Goal: Task Accomplishment & Management: Manage account settings

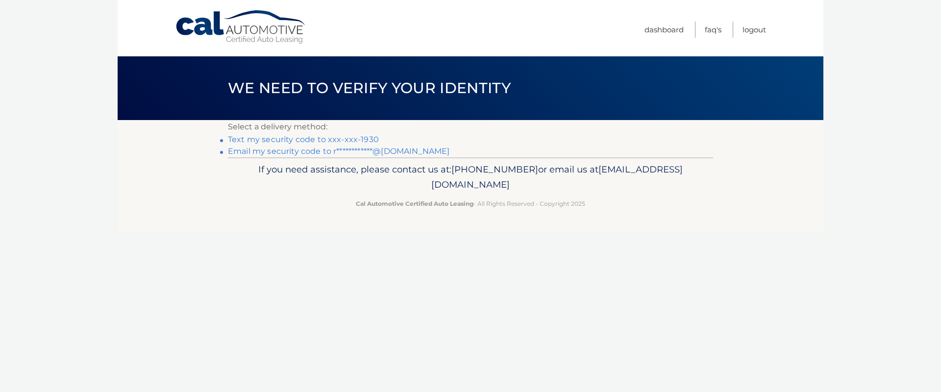
click at [334, 140] on link "Text my security code to xxx-xxx-1930" at bounding box center [303, 139] width 151 height 9
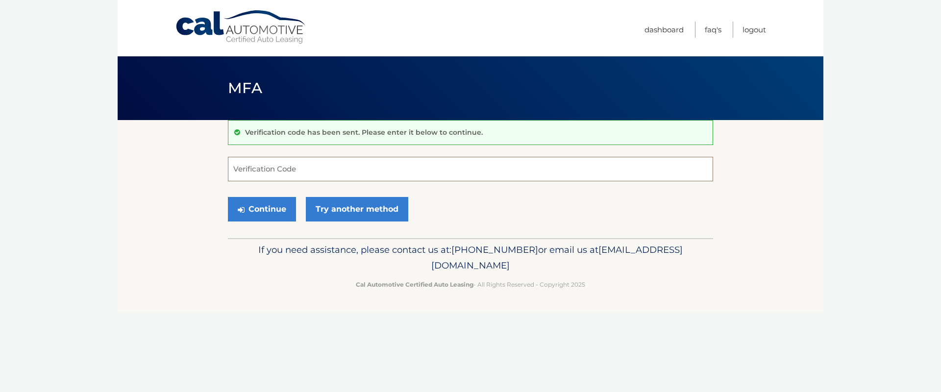
click at [318, 172] on input "Verification Code" at bounding box center [470, 169] width 485 height 24
type input "547302"
click at [274, 213] on button "Continue" at bounding box center [262, 209] width 68 height 24
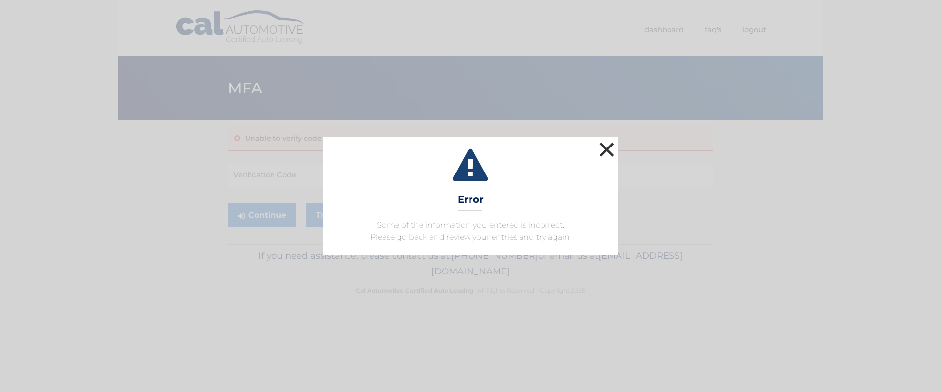
click at [608, 149] on button "×" at bounding box center [607, 150] width 20 height 20
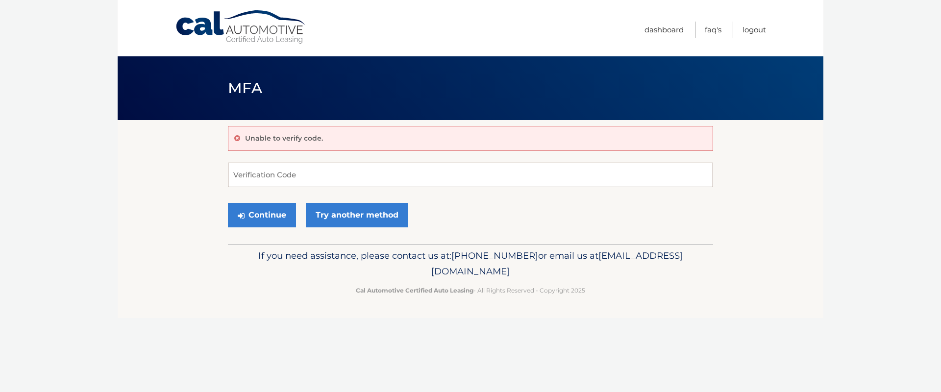
click at [270, 174] on input "Verification Code" at bounding box center [470, 175] width 485 height 24
click at [342, 217] on link "Try another method" at bounding box center [357, 215] width 102 height 24
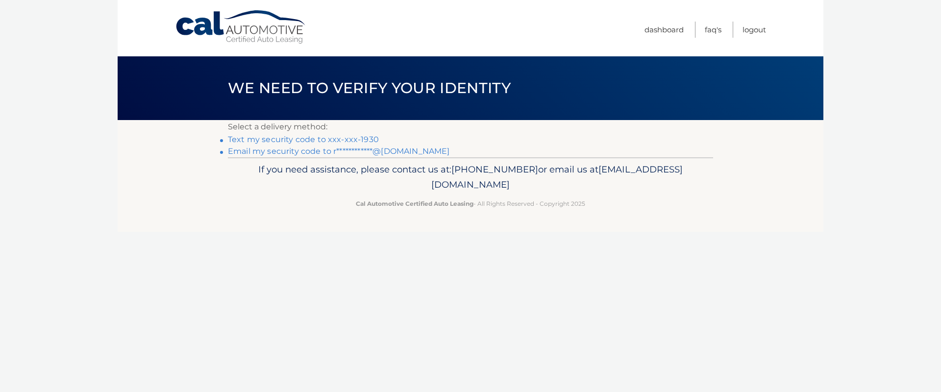
click at [307, 140] on link "Text my security code to xxx-xxx-1930" at bounding box center [303, 139] width 151 height 9
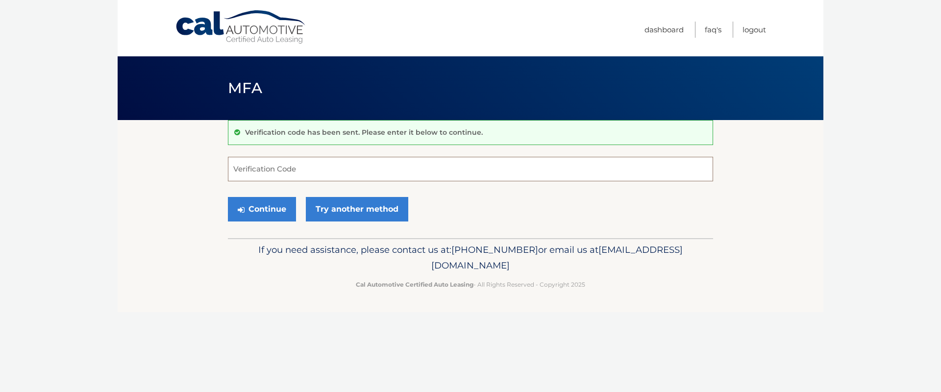
click at [292, 174] on input "Verification Code" at bounding box center [470, 169] width 485 height 24
type input "262109"
click at [228, 197] on button "Continue" at bounding box center [262, 209] width 68 height 24
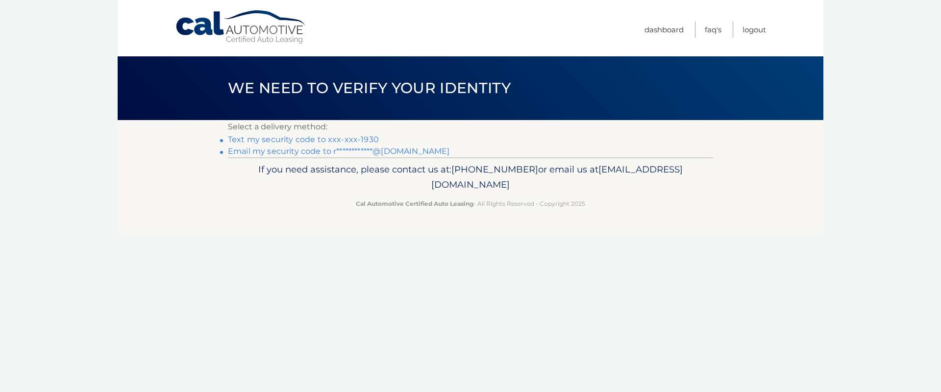
click at [339, 140] on link "Text my security code to xxx-xxx-1930" at bounding box center [303, 139] width 151 height 9
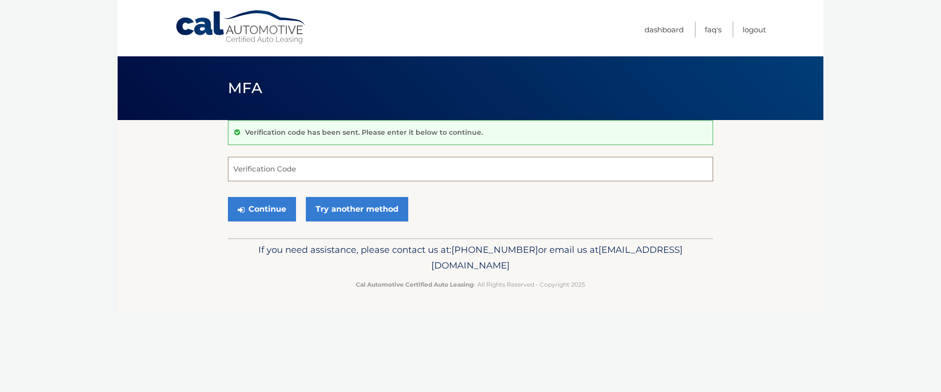
click at [309, 168] on input "Verification Code" at bounding box center [470, 169] width 485 height 24
type input "110242"
click at [228, 197] on button "Continue" at bounding box center [262, 209] width 68 height 24
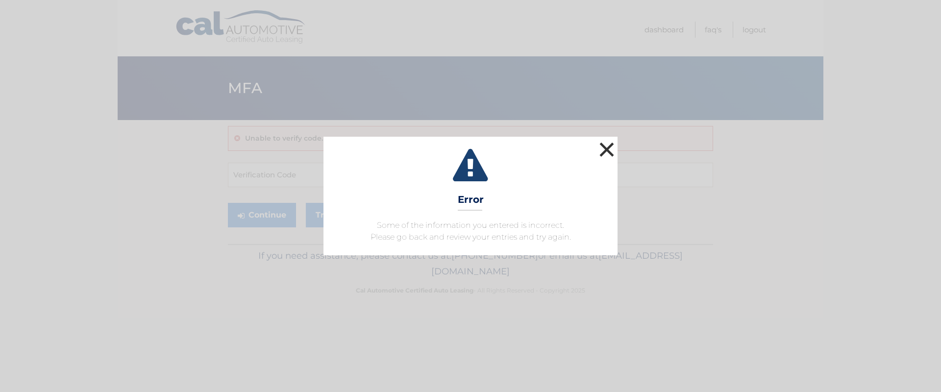
click at [609, 150] on button "×" at bounding box center [607, 150] width 20 height 20
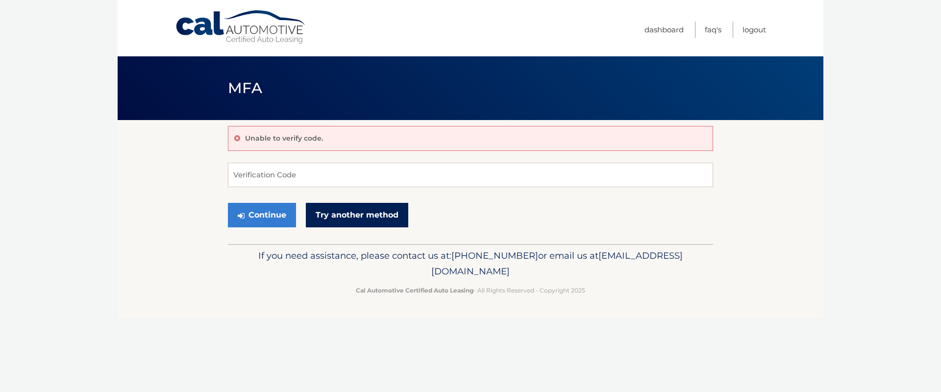
click at [341, 215] on link "Try another method" at bounding box center [357, 215] width 102 height 24
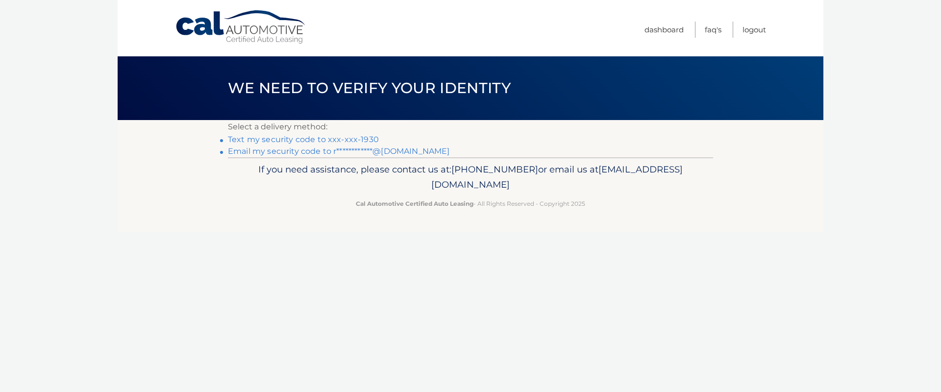
click at [310, 139] on link "Text my security code to xxx-xxx-1930" at bounding box center [303, 139] width 151 height 9
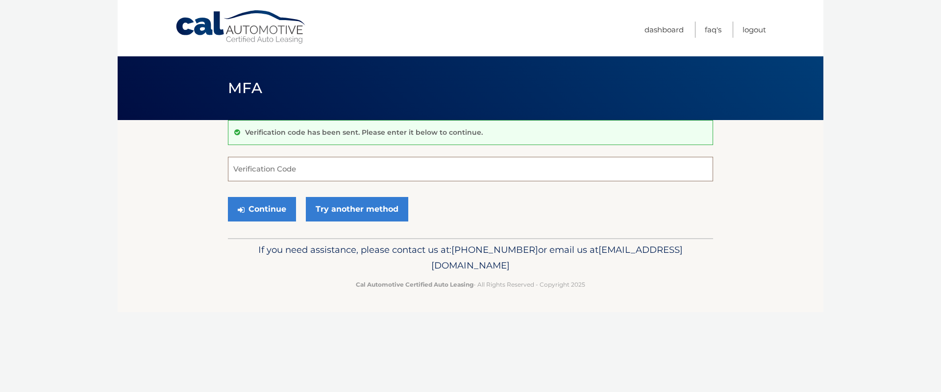
click at [289, 169] on input "Verification Code" at bounding box center [470, 169] width 485 height 24
type input "475773"
click at [228, 197] on button "Continue" at bounding box center [262, 209] width 68 height 24
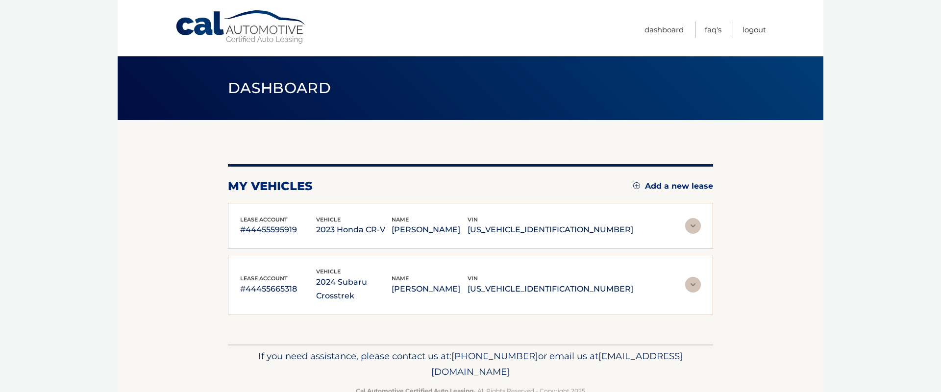
click at [653, 220] on div "lease account #44455595919 vehicle 2023 Honda CR-V name [PERSON_NAME] vin [US_V…" at bounding box center [470, 226] width 461 height 22
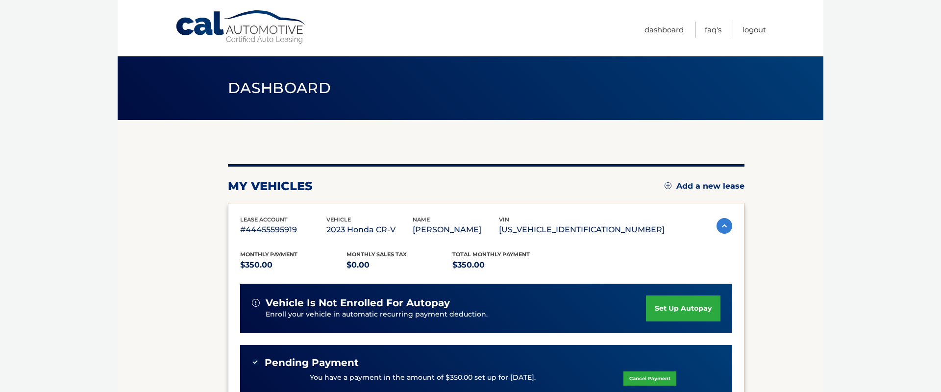
click at [652, 221] on div "vin [US_VEHICLE_IDENTIFICATION_NUMBER]" at bounding box center [582, 226] width 166 height 22
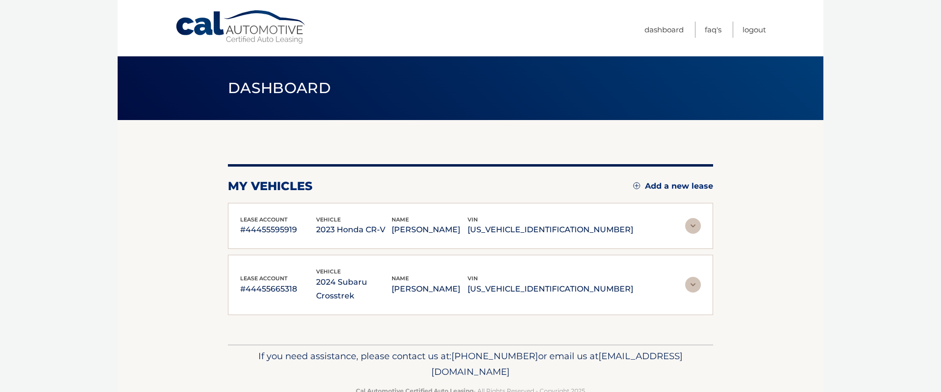
click at [650, 230] on div "lease account #44455595919 vehicle 2023 Honda CR-V name [PERSON_NAME] vin [US_V…" at bounding box center [470, 226] width 461 height 22
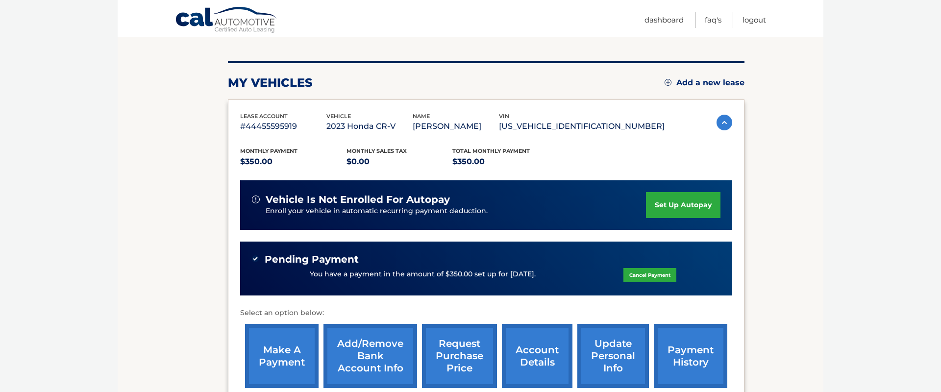
scroll to position [106, 0]
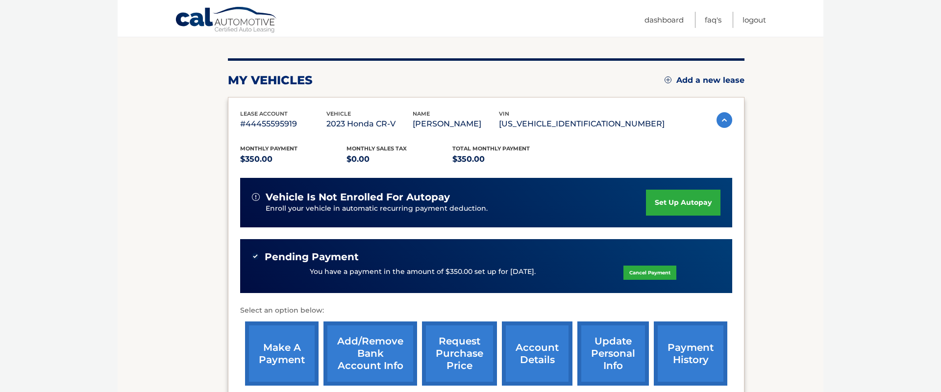
click at [680, 353] on link "payment history" at bounding box center [690, 353] width 73 height 64
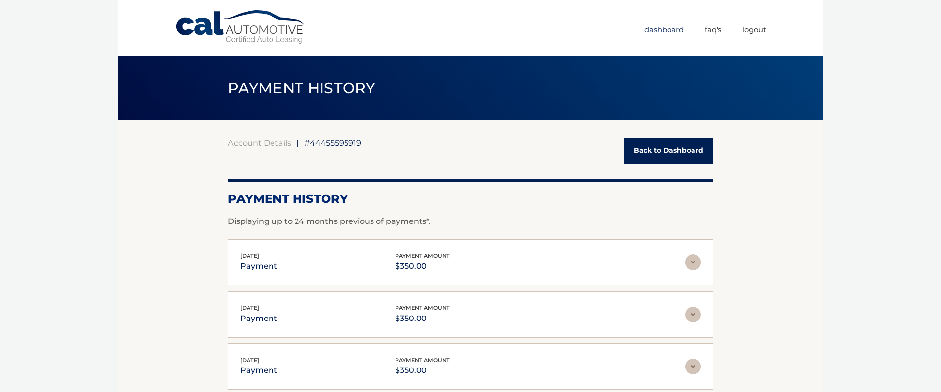
click at [668, 29] on link "Dashboard" at bounding box center [663, 30] width 39 height 16
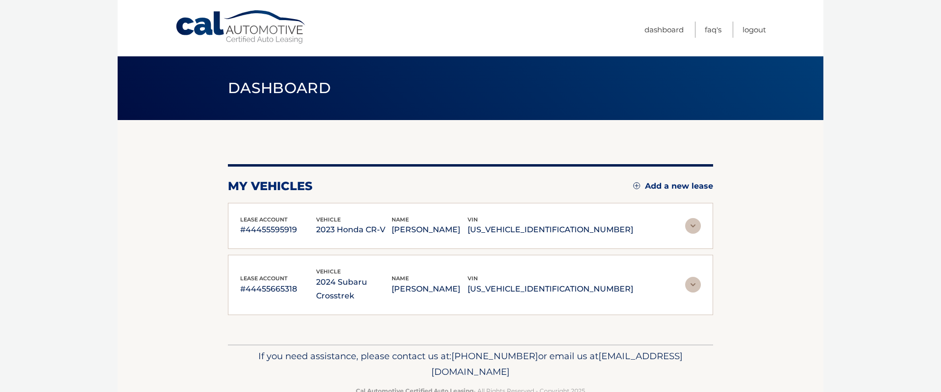
click at [606, 274] on div "vin [US_VEHICLE_IDENTIFICATION_NUMBER]" at bounding box center [550, 285] width 166 height 22
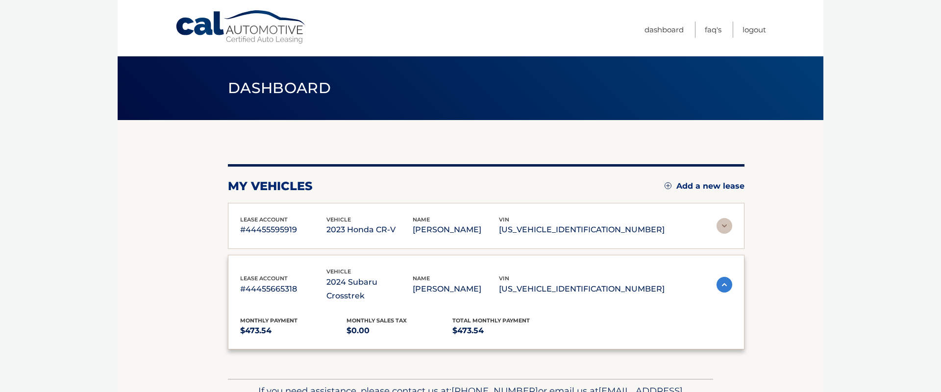
click at [606, 274] on div "vin [US_VEHICLE_IDENTIFICATION_NUMBER]" at bounding box center [582, 285] width 166 height 22
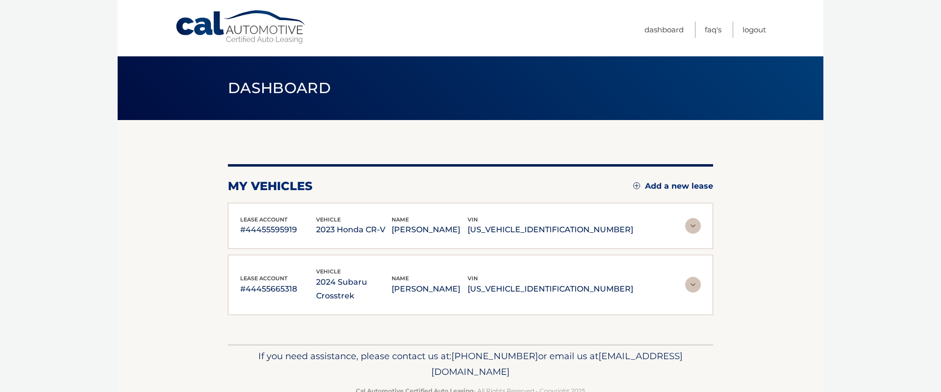
click at [605, 274] on div "vin [US_VEHICLE_IDENTIFICATION_NUMBER]" at bounding box center [550, 285] width 166 height 22
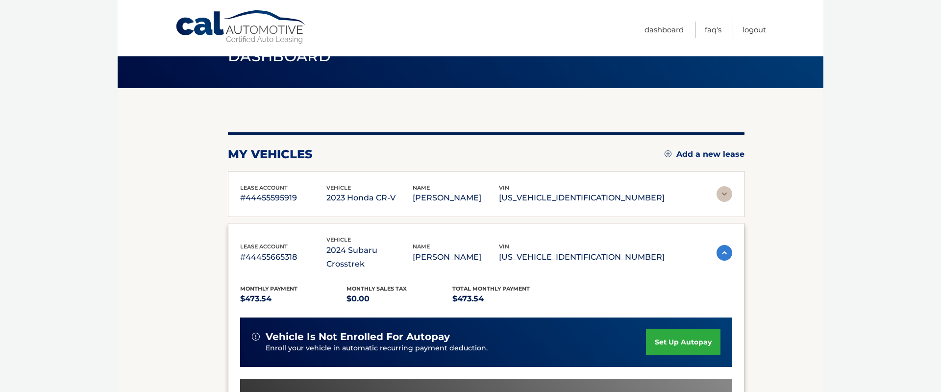
scroll to position [28, 0]
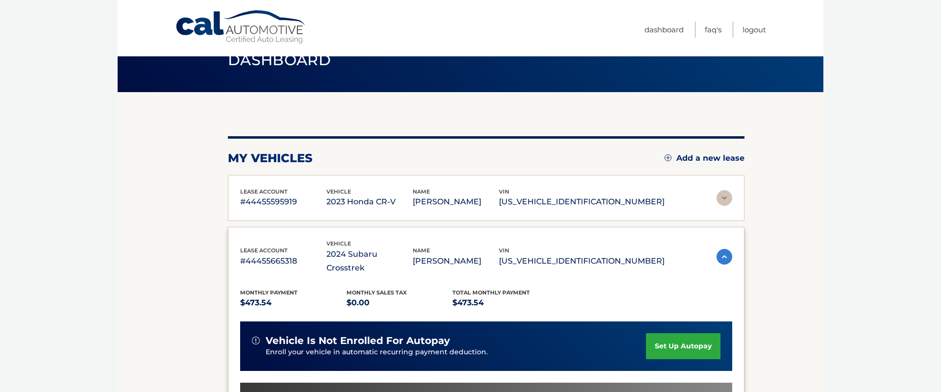
click at [722, 199] on img at bounding box center [724, 198] width 16 height 16
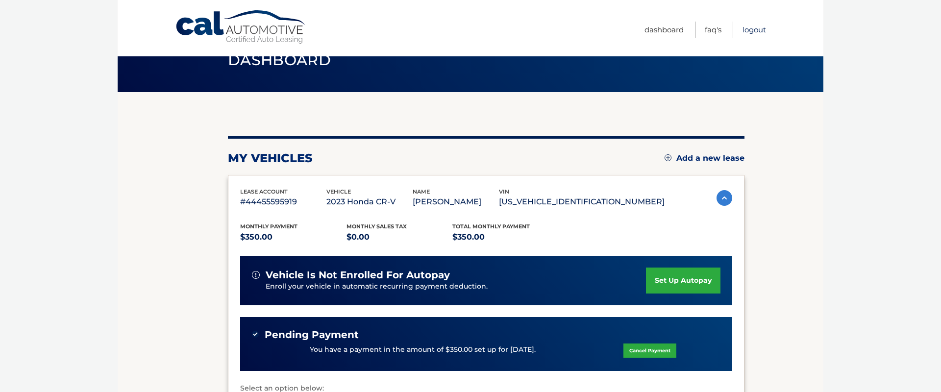
click at [759, 27] on link "Logout" at bounding box center [754, 30] width 24 height 16
